Goal: Task Accomplishment & Management: Complete application form

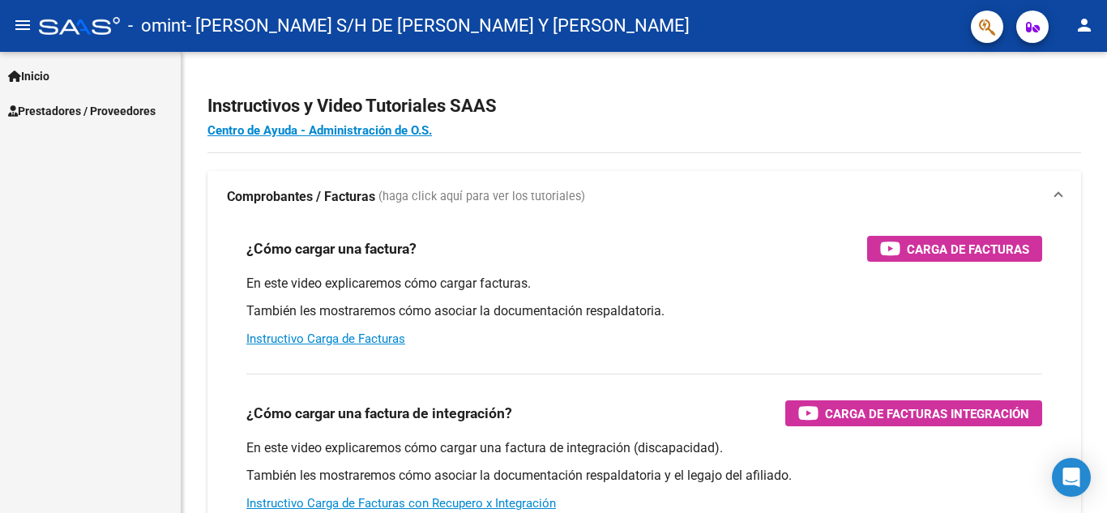
click at [1085, 26] on mat-icon "person" at bounding box center [1084, 24] width 19 height 19
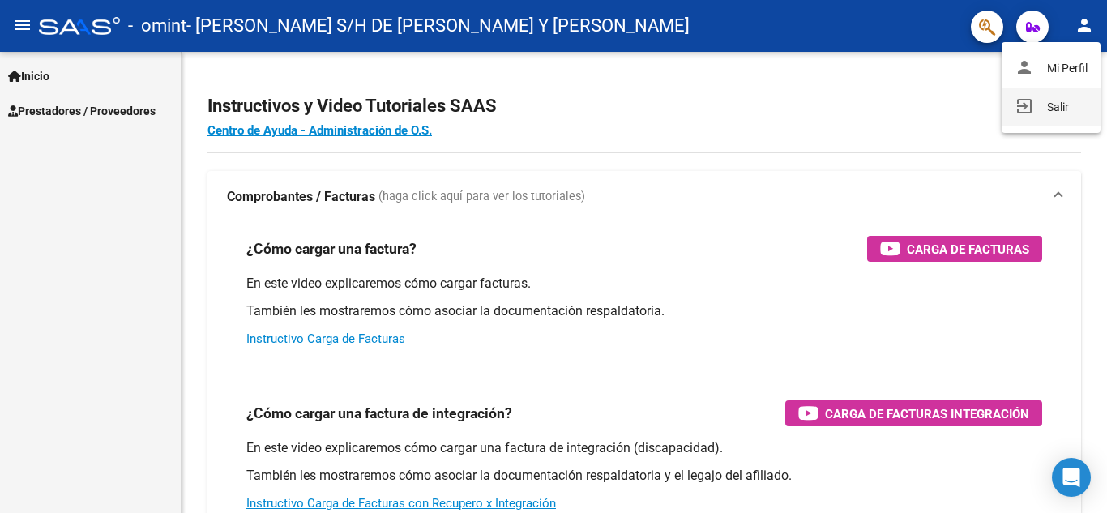
click at [1047, 101] on button "exit_to_app Salir" at bounding box center [1051, 107] width 99 height 39
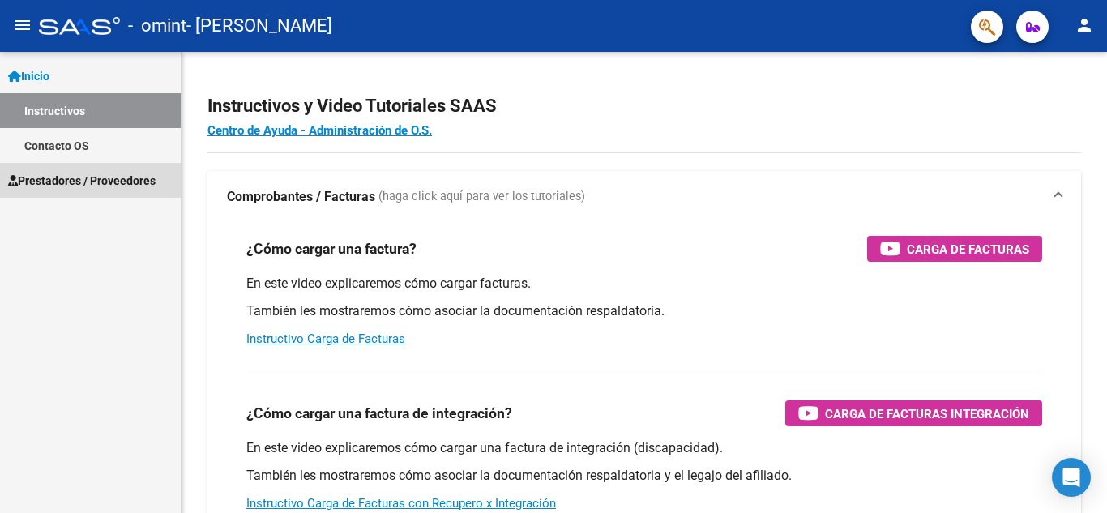
click at [103, 179] on span "Prestadores / Proveedores" at bounding box center [82, 181] width 148 height 18
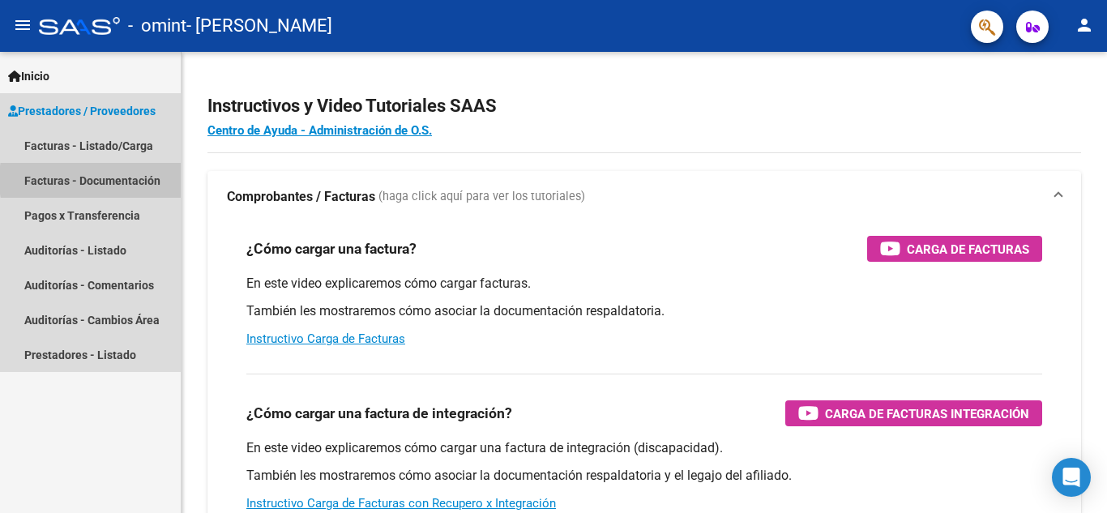
click at [132, 180] on link "Facturas - Documentación" at bounding box center [90, 180] width 181 height 35
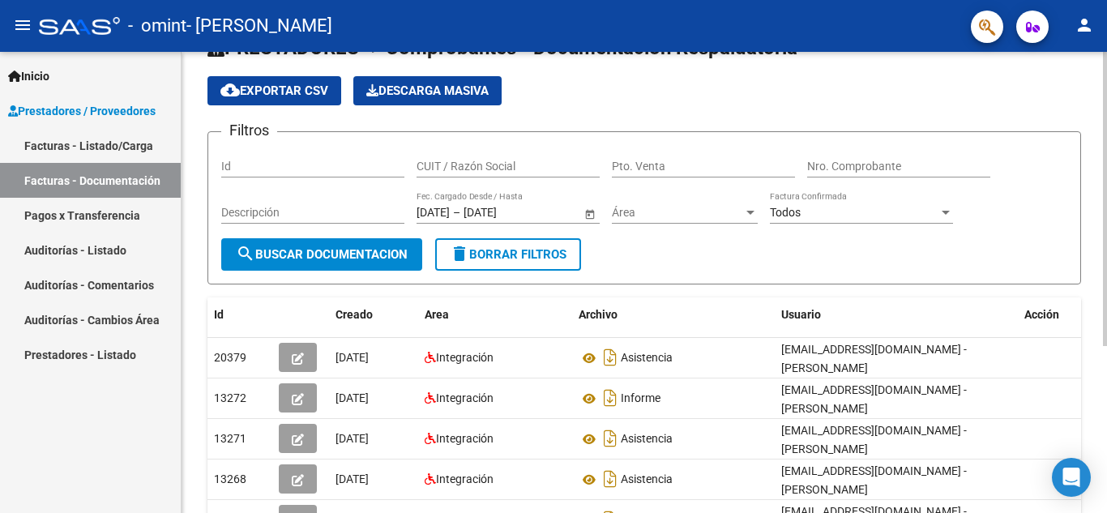
scroll to position [81, 0]
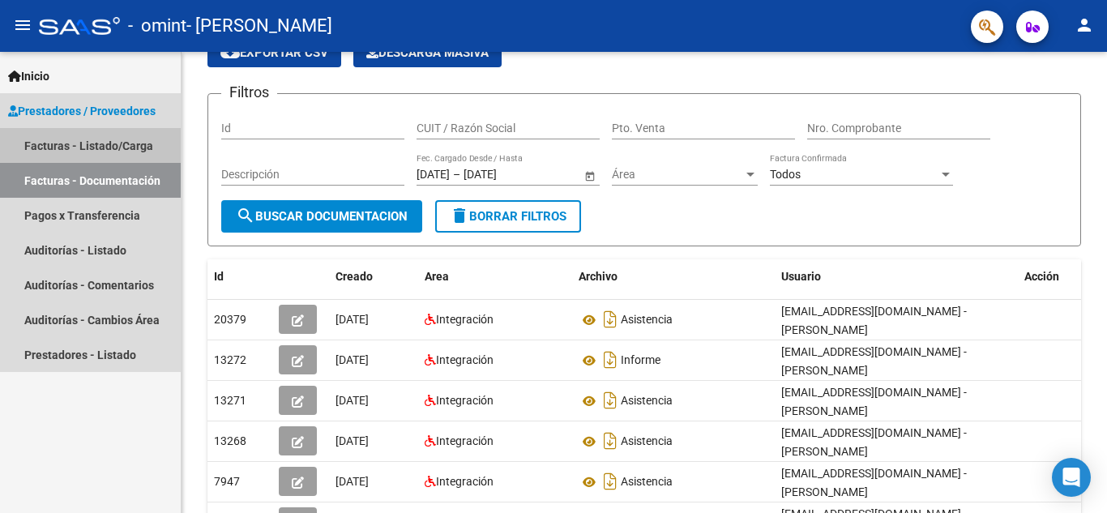
click at [125, 139] on link "Facturas - Listado/Carga" at bounding box center [90, 145] width 181 height 35
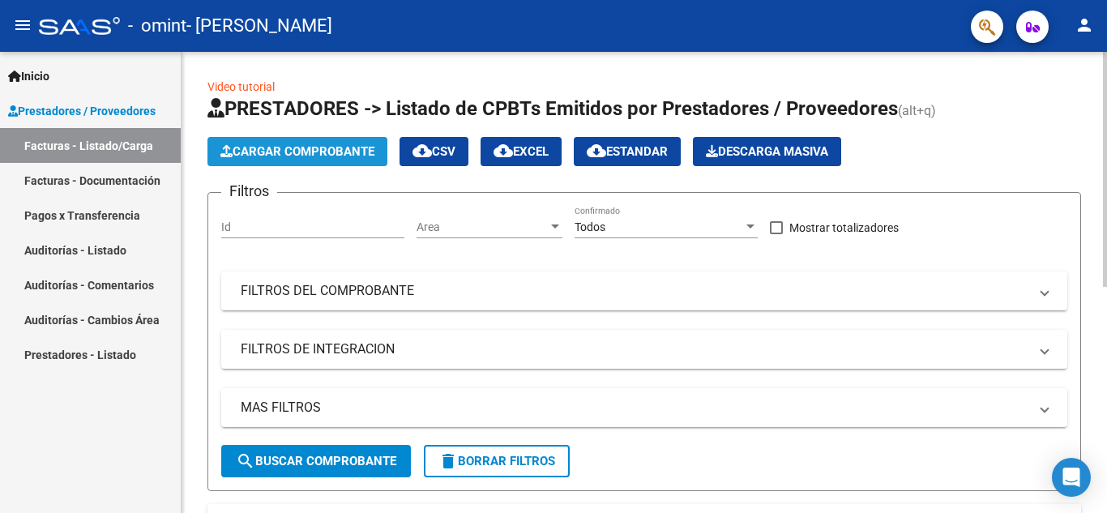
click at [309, 156] on span "Cargar Comprobante" at bounding box center [298, 151] width 154 height 15
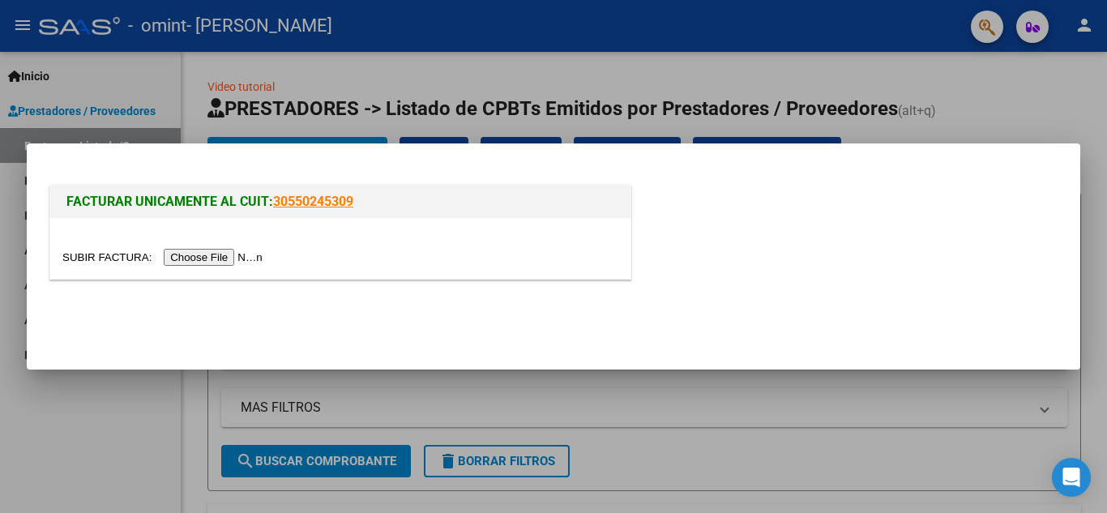
click at [212, 259] on input "file" at bounding box center [164, 257] width 205 height 17
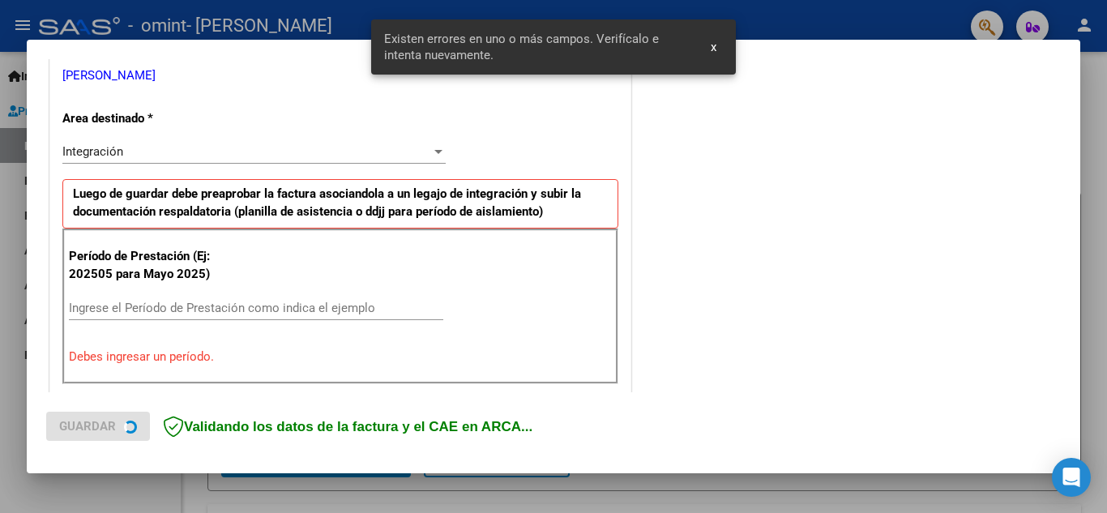
scroll to position [430, 0]
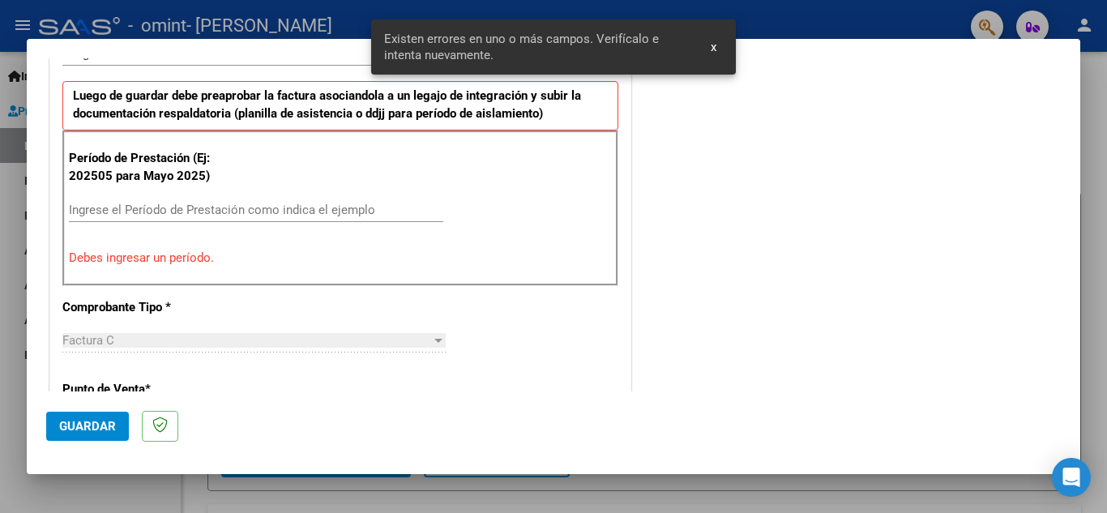
click at [186, 212] on input "Ingrese el Período de Prestación como indica el ejemplo" at bounding box center [256, 210] width 375 height 15
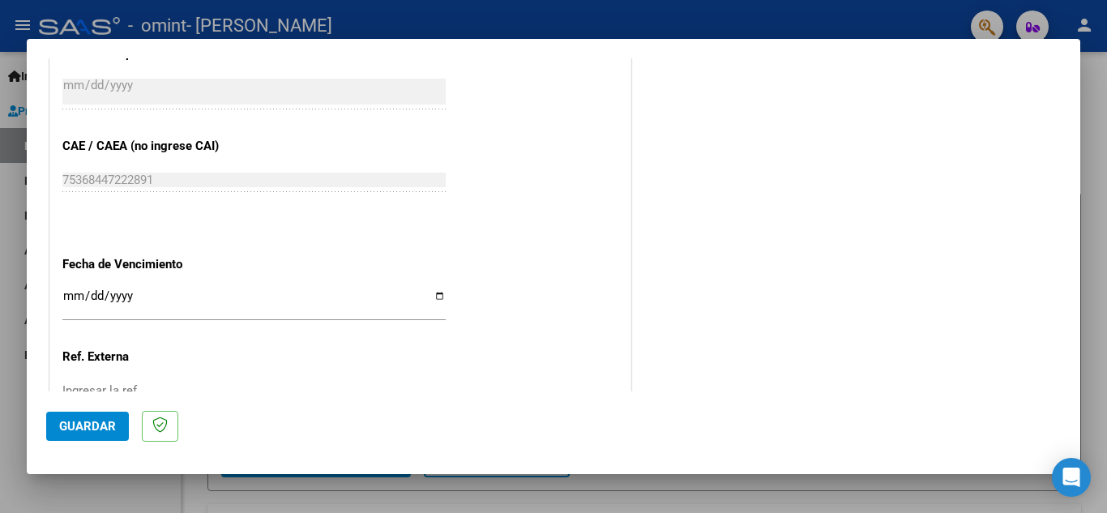
scroll to position [997, 0]
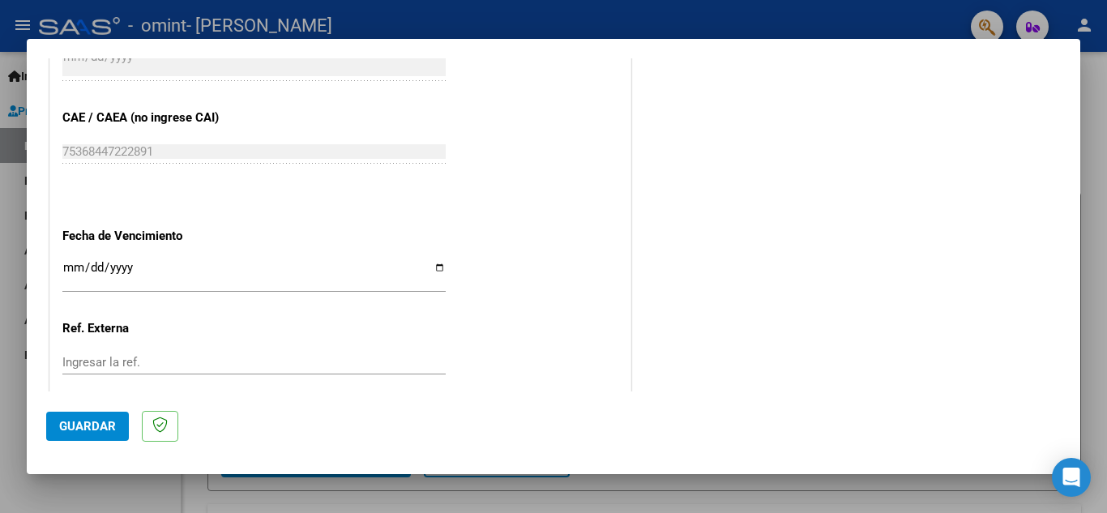
type input "202508"
drag, startPoint x: 24, startPoint y: 348, endPoint x: 33, endPoint y: 317, distance: 32.3
click at [24, 348] on div at bounding box center [553, 256] width 1107 height 513
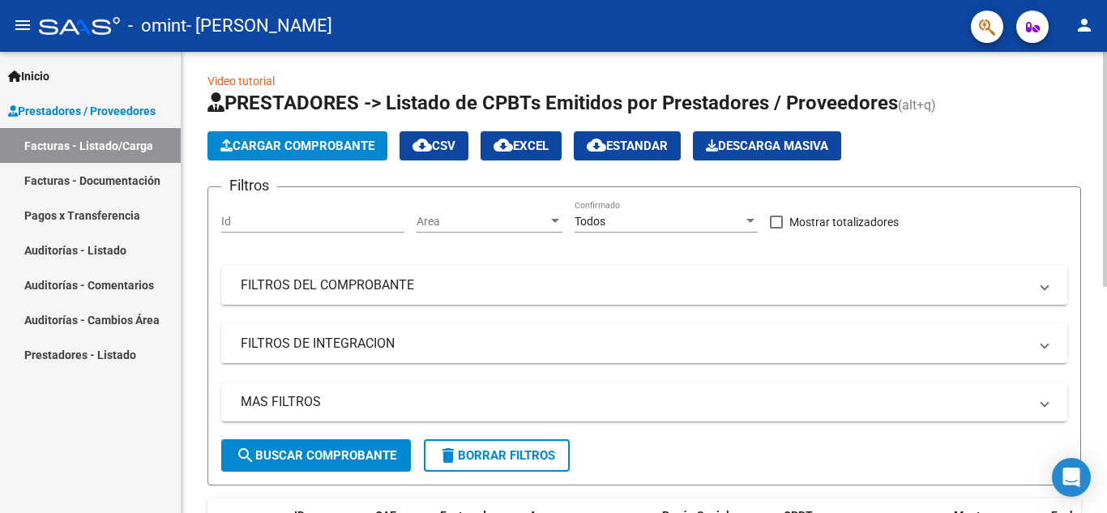
scroll to position [0, 0]
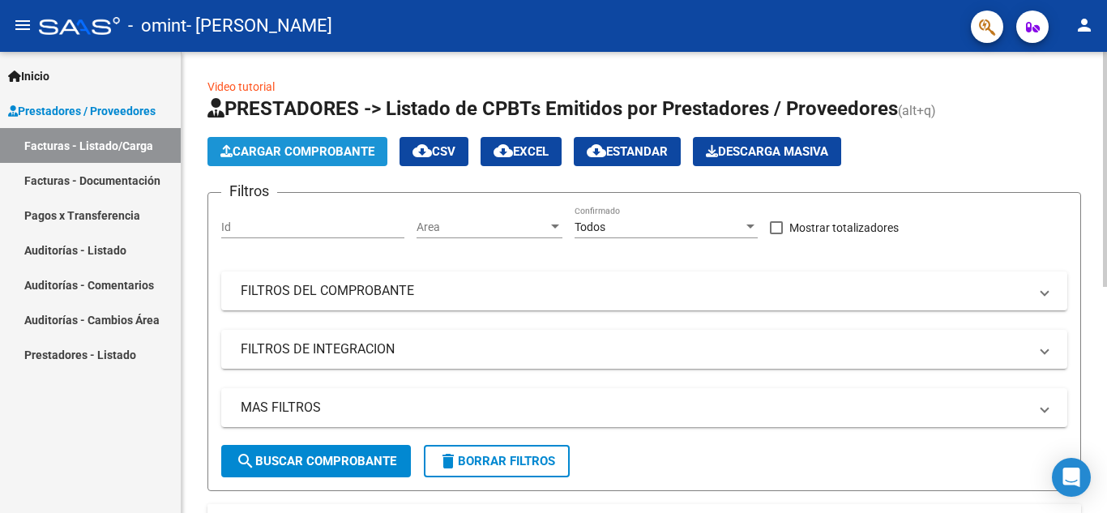
click at [308, 157] on span "Cargar Comprobante" at bounding box center [298, 151] width 154 height 15
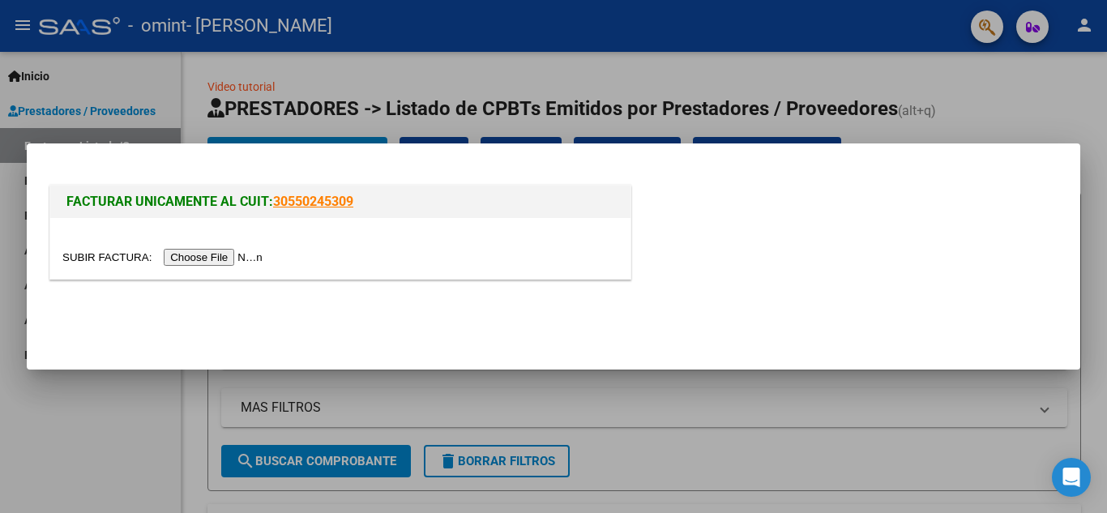
click at [248, 247] on div at bounding box center [340, 248] width 580 height 61
click at [244, 260] on input "file" at bounding box center [164, 257] width 205 height 17
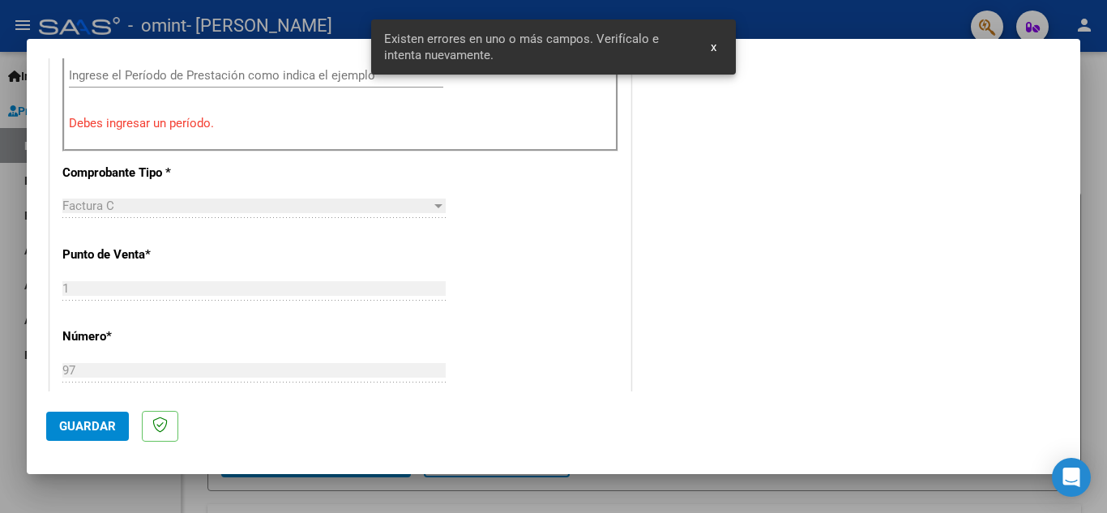
scroll to position [483, 0]
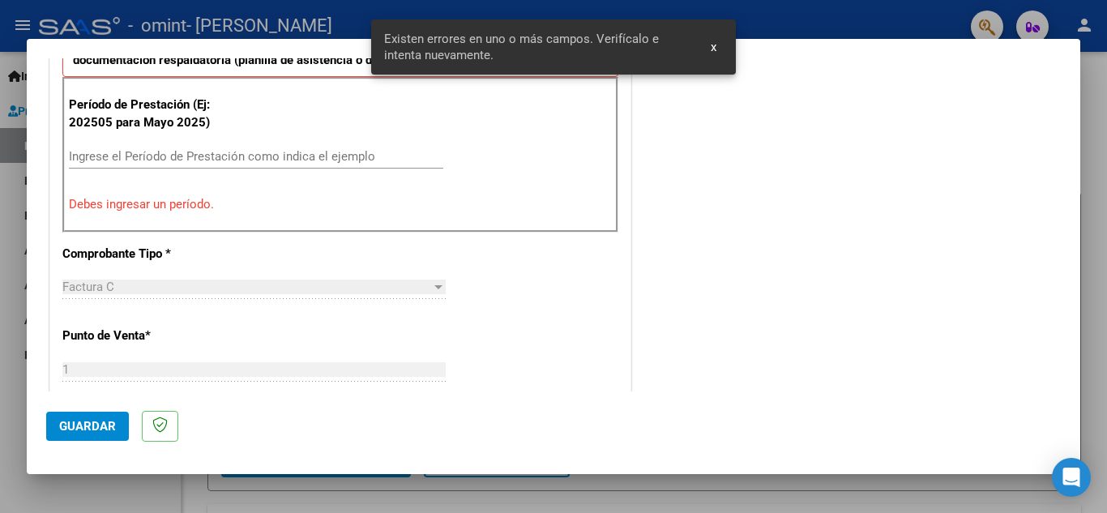
click at [254, 154] on input "Ingrese el Período de Prestación como indica el ejemplo" at bounding box center [256, 156] width 375 height 15
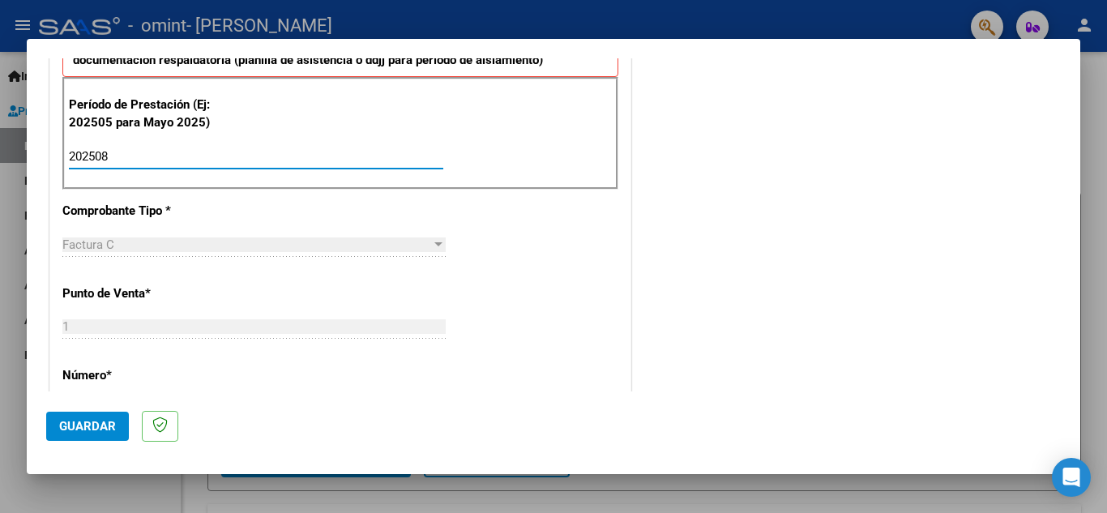
type input "202508"
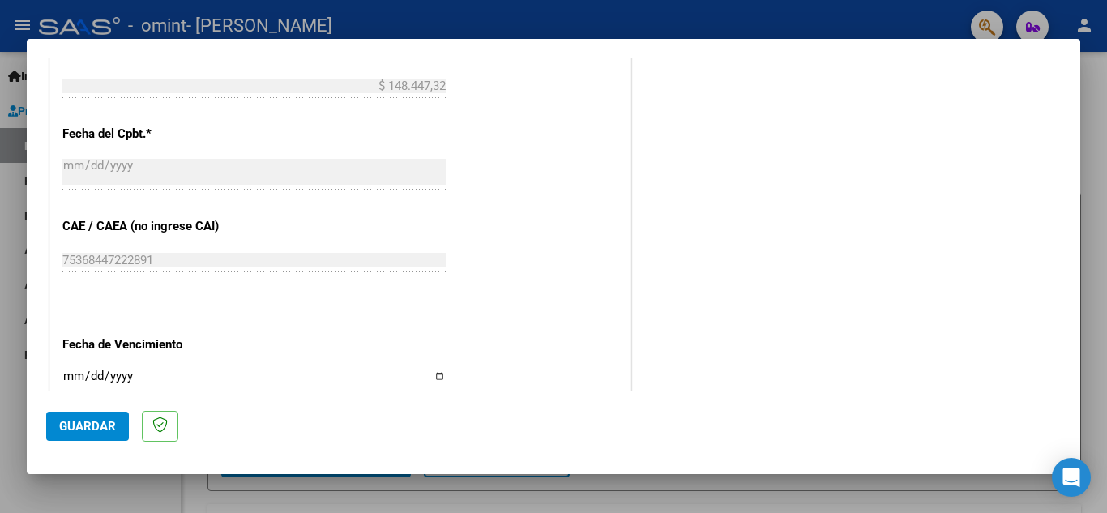
scroll to position [970, 0]
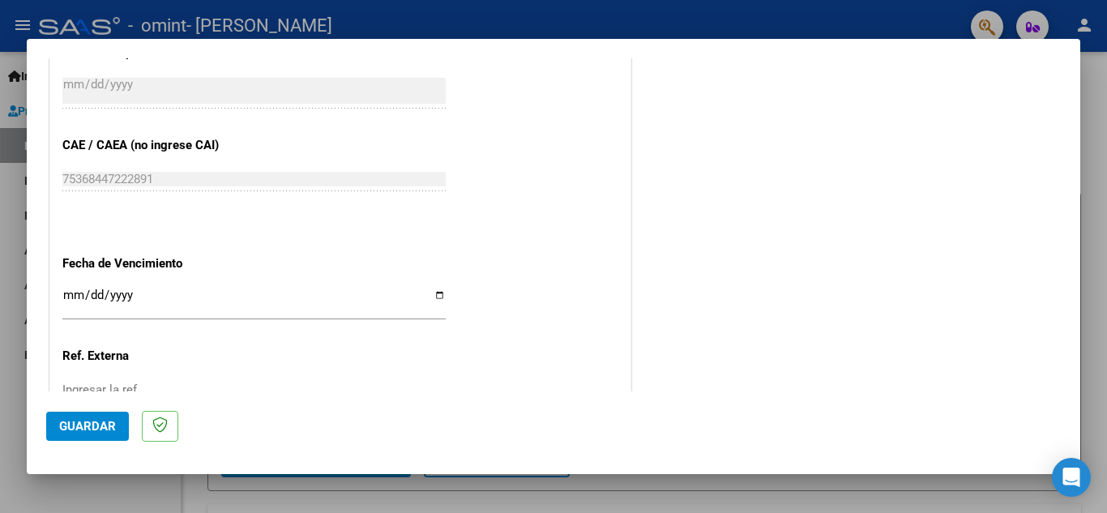
click at [69, 298] on input "Ingresar la fecha" at bounding box center [253, 302] width 383 height 26
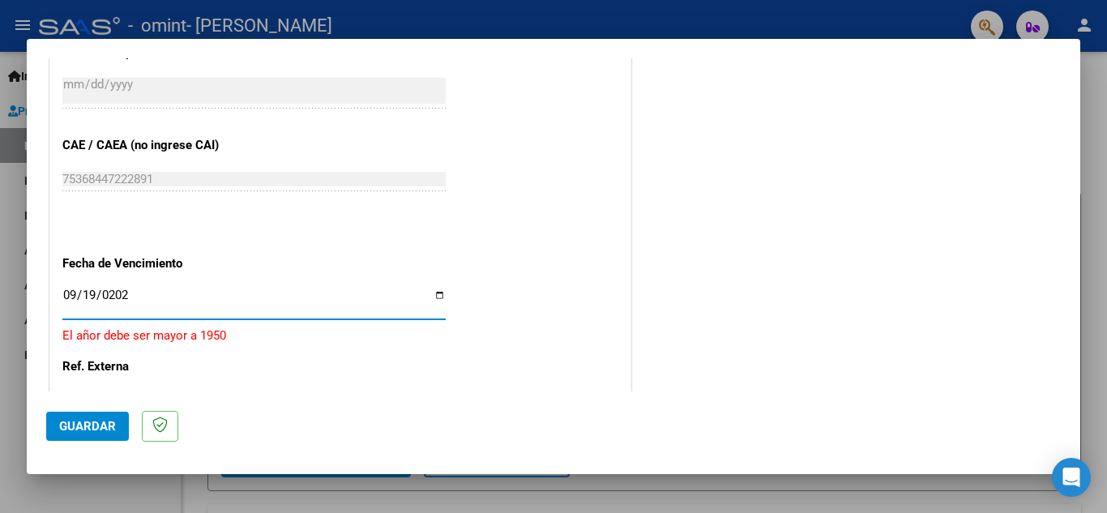
type input "2025-09-19"
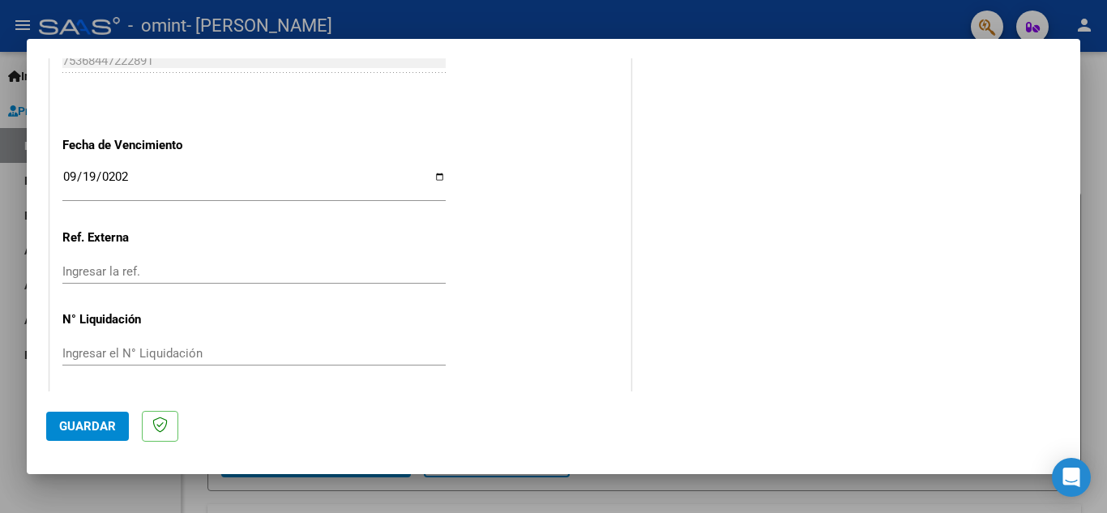
scroll to position [1094, 0]
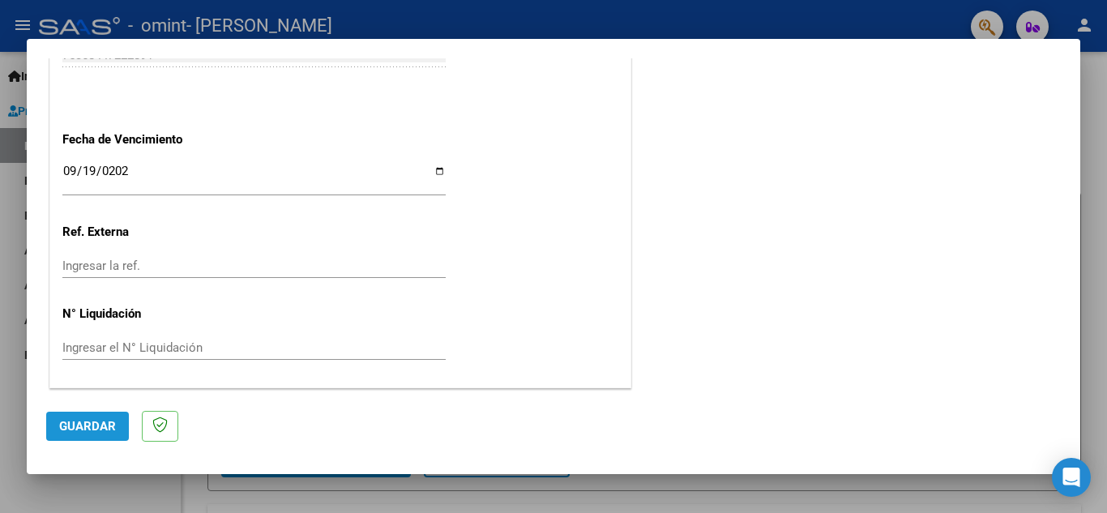
click at [80, 418] on button "Guardar" at bounding box center [87, 426] width 83 height 29
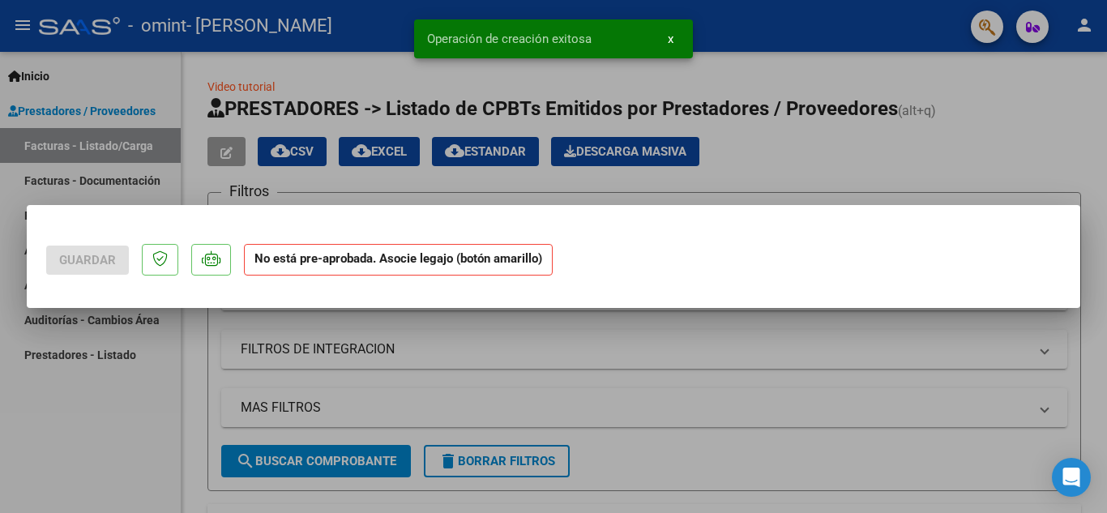
scroll to position [0, 0]
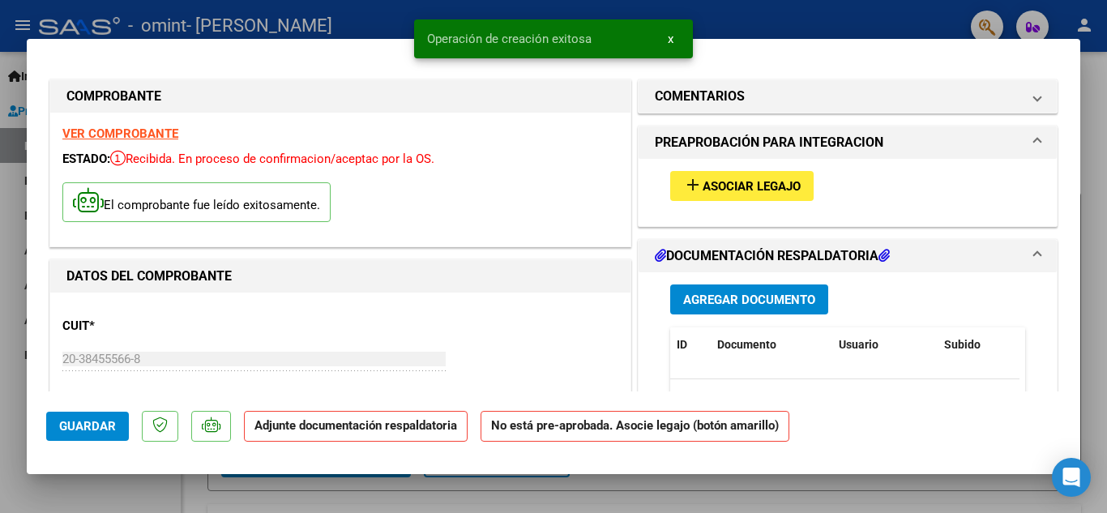
click at [747, 198] on button "add Asociar Legajo" at bounding box center [741, 186] width 143 height 30
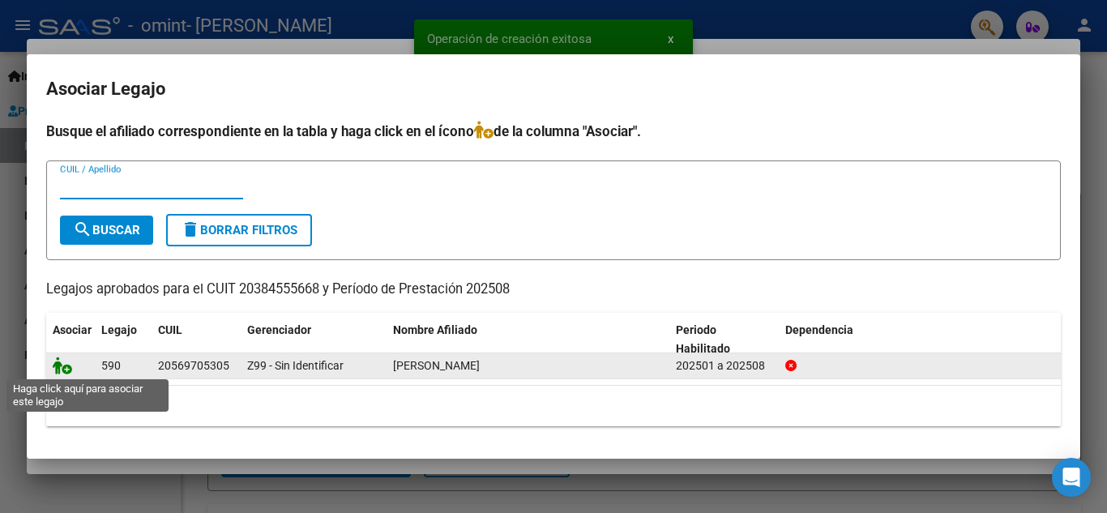
click at [53, 359] on icon at bounding box center [62, 366] width 19 height 18
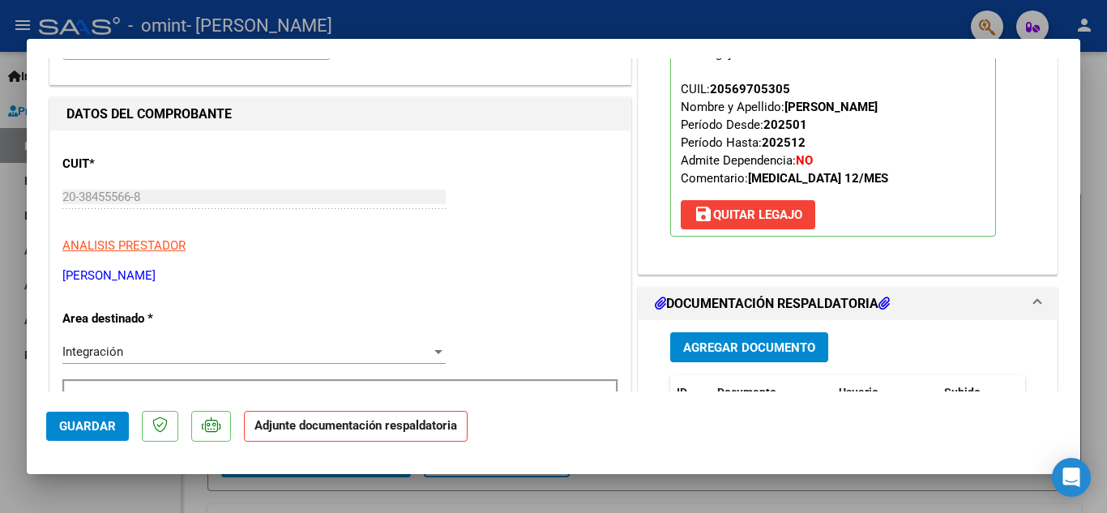
scroll to position [243, 0]
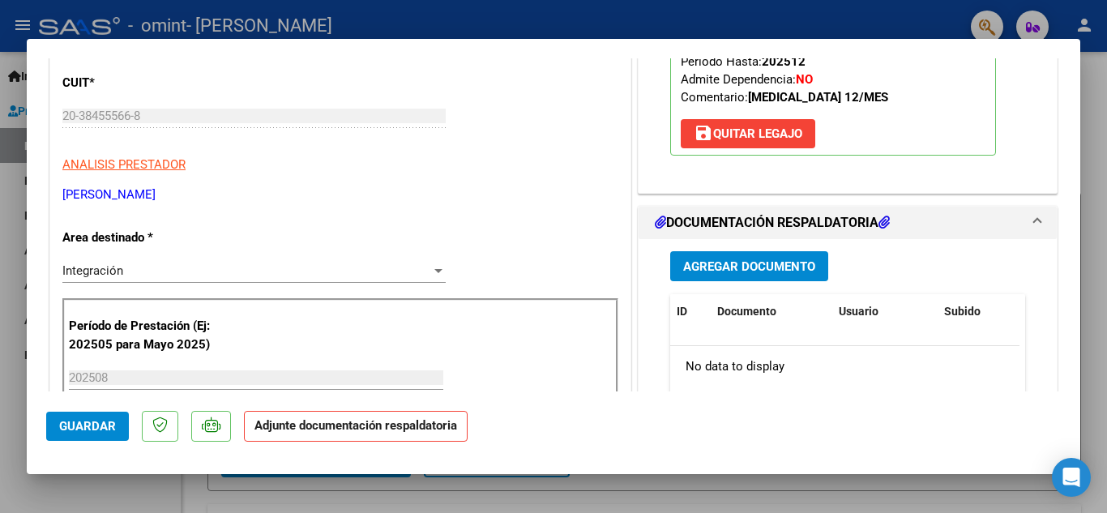
click at [734, 259] on span "Agregar Documento" at bounding box center [749, 266] width 132 height 15
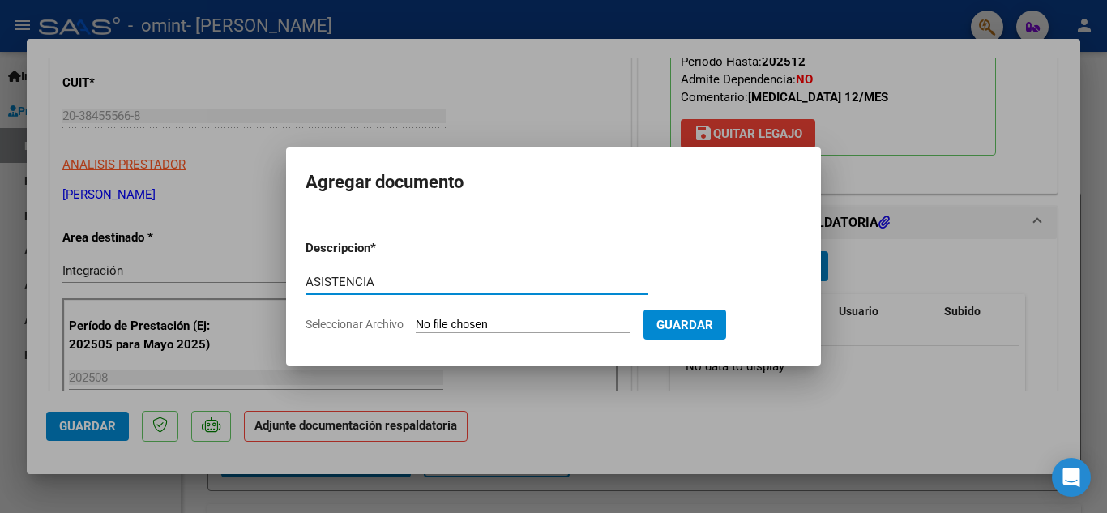
type input "ASISTENCIA"
click at [499, 311] on form "Descripcion * ASISTENCIA Escriba aquí una descripcion Seleccionar Archivo Guard…" at bounding box center [554, 286] width 496 height 118
click at [464, 339] on form "Descripcion * ASISTENCIA Escriba aquí una descripcion Seleccionar Archivo Guard…" at bounding box center [554, 286] width 496 height 118
click at [470, 318] on input "Seleccionar Archivo" at bounding box center [523, 325] width 215 height 15
type input "C:\fakepath\ASISTENCIA.pdf"
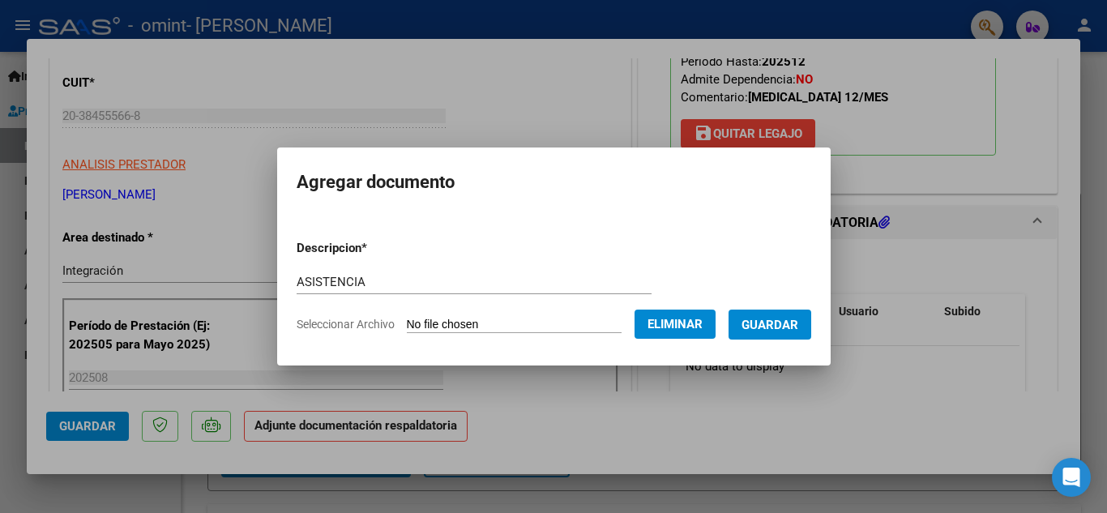
click at [780, 328] on span "Guardar" at bounding box center [770, 325] width 57 height 15
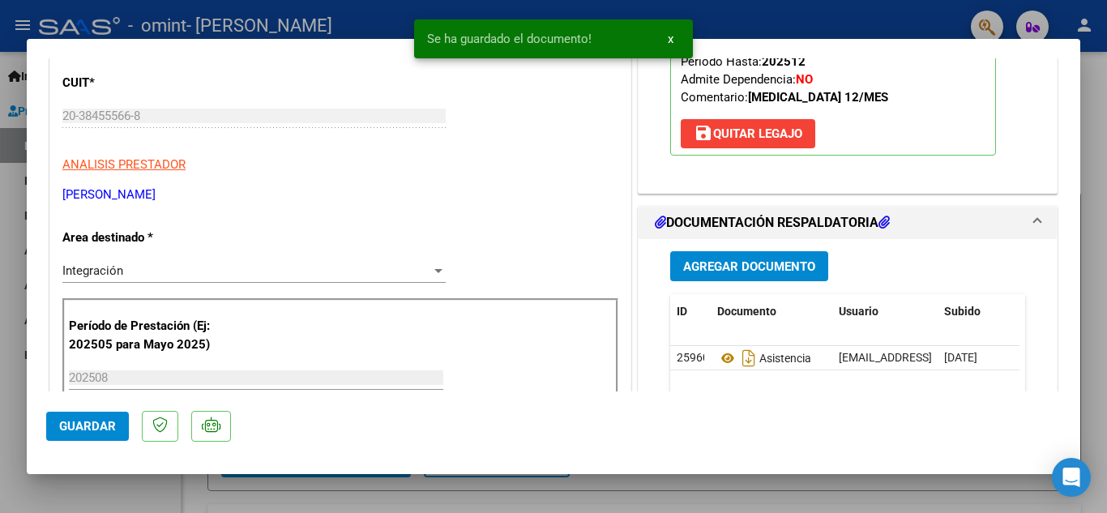
click at [876, 418] on mat-dialog-actions "Guardar" at bounding box center [553, 424] width 1015 height 64
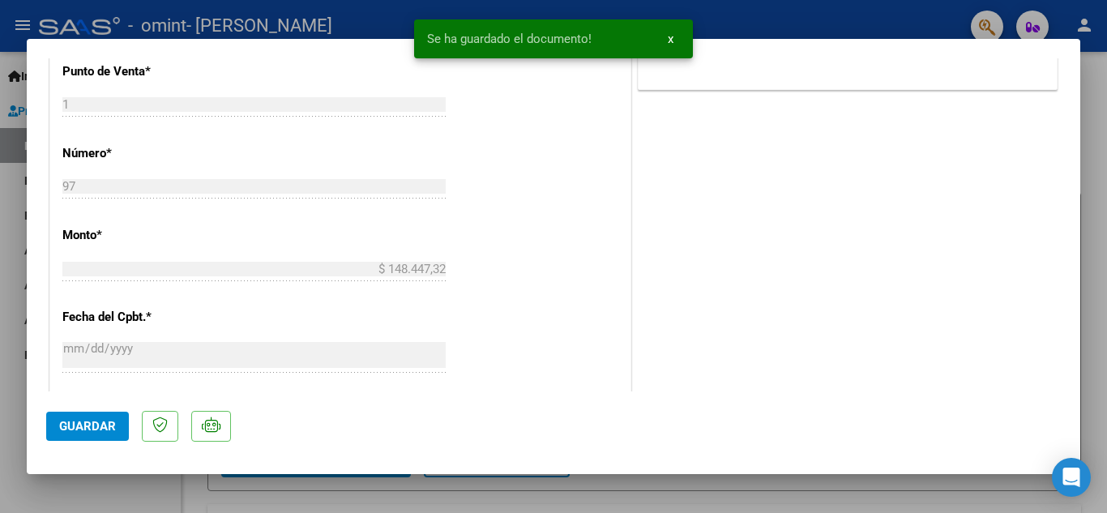
scroll to position [1054, 0]
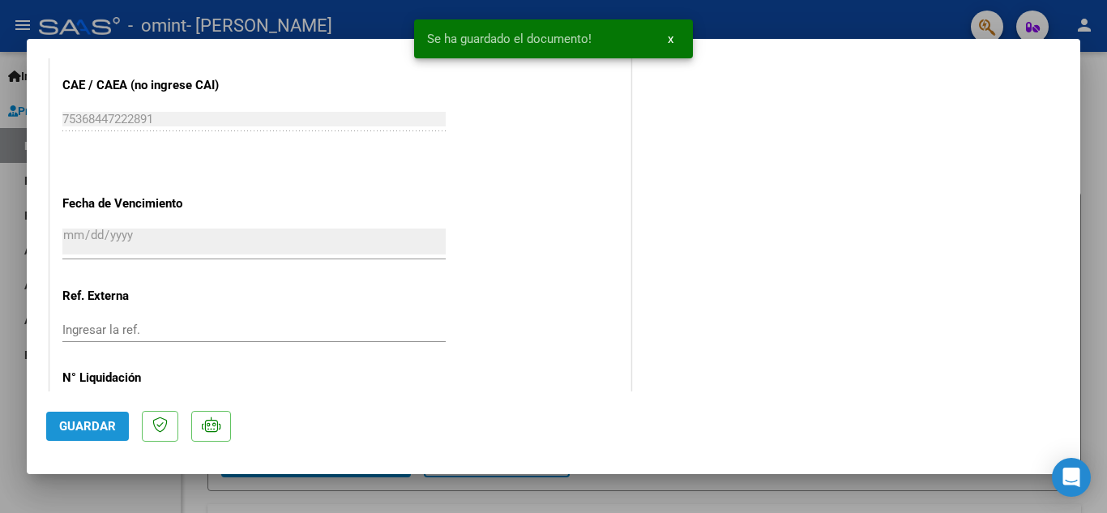
click at [85, 430] on span "Guardar" at bounding box center [87, 426] width 57 height 15
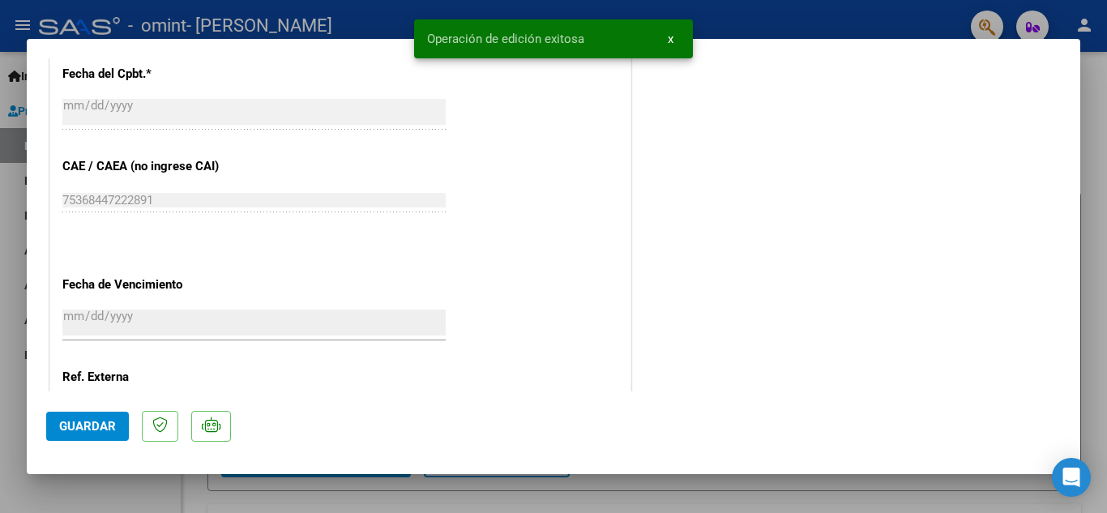
click at [1091, 128] on div at bounding box center [553, 256] width 1107 height 513
type input "$ 0,00"
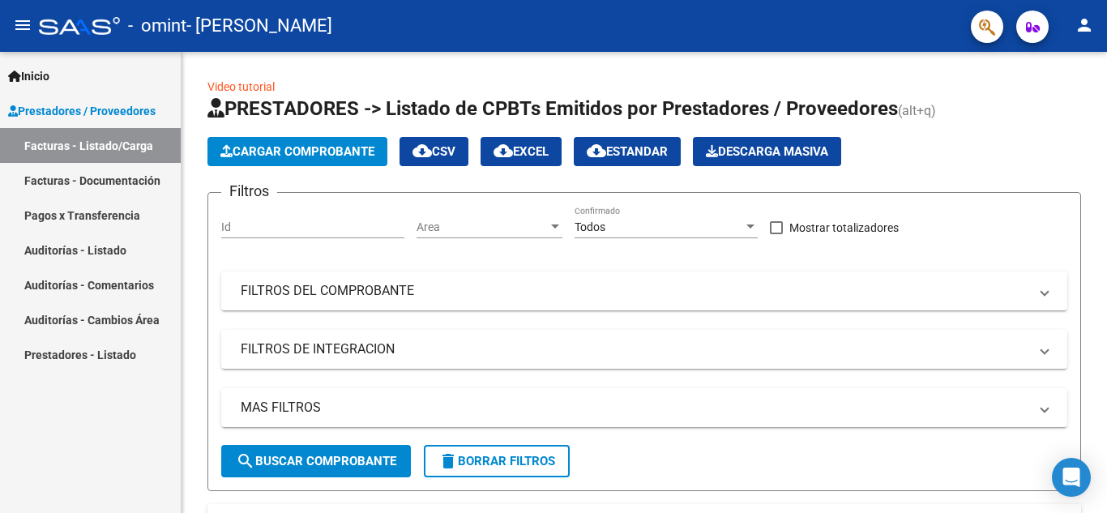
drag, startPoint x: 109, startPoint y: 399, endPoint x: 119, endPoint y: 392, distance: 11.7
click at [109, 399] on div "Inicio Instructivos Contacto OS Prestadores / Proveedores Facturas - Listado/Ca…" at bounding box center [90, 282] width 181 height 461
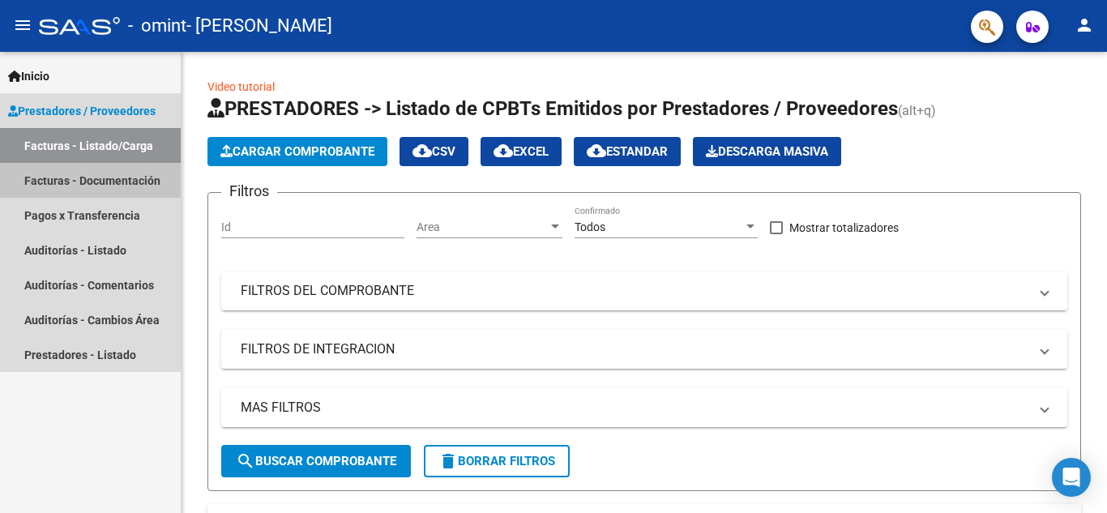
click at [71, 182] on link "Facturas - Documentación" at bounding box center [90, 180] width 181 height 35
